Goal: Task Accomplishment & Management: Manage account settings

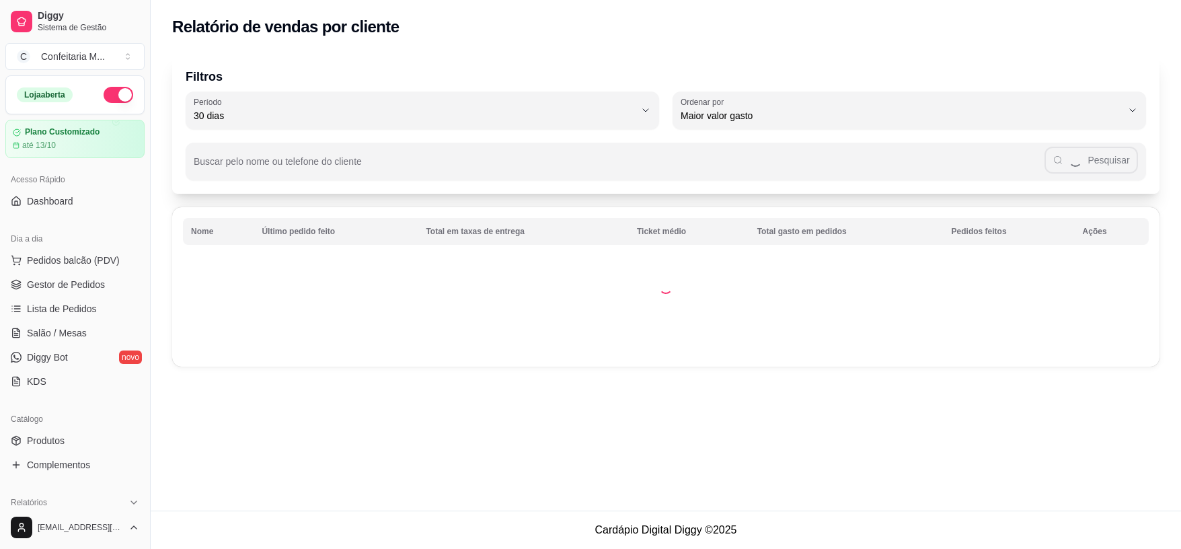
select select "30"
select select "HIGHEST_TOTAL_SPENT_WITH_ORDERS"
click at [91, 286] on span "Gestor de Pedidos" at bounding box center [66, 284] width 78 height 13
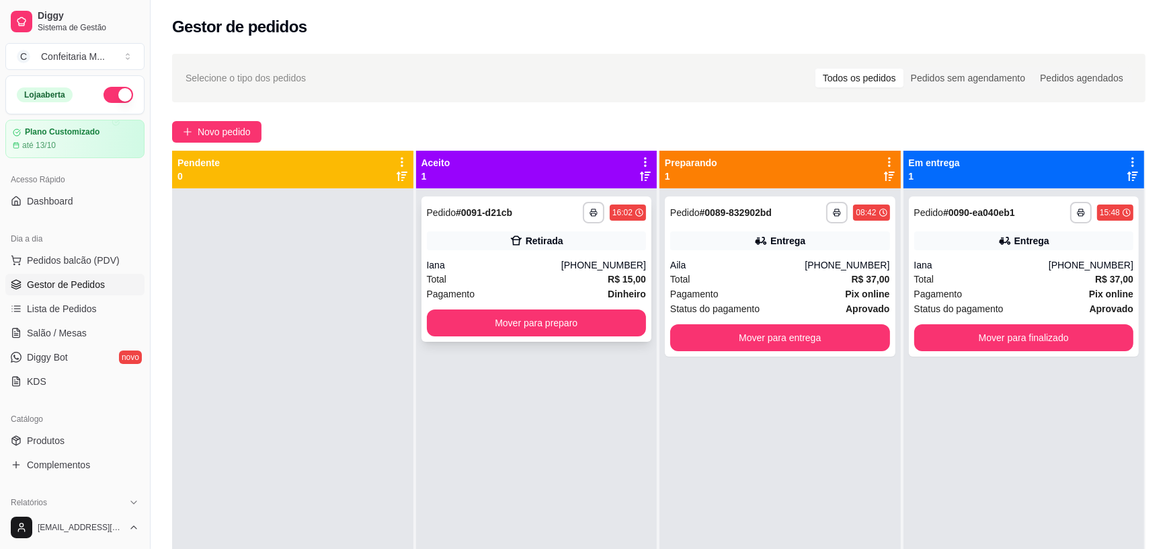
click at [556, 259] on div "Iana" at bounding box center [494, 264] width 134 height 13
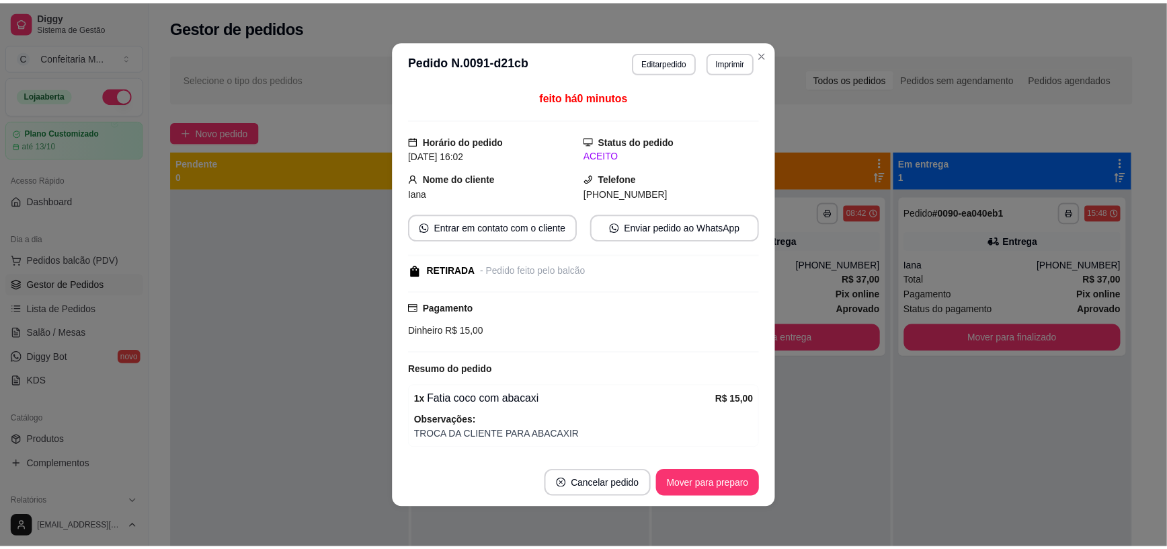
scroll to position [45, 0]
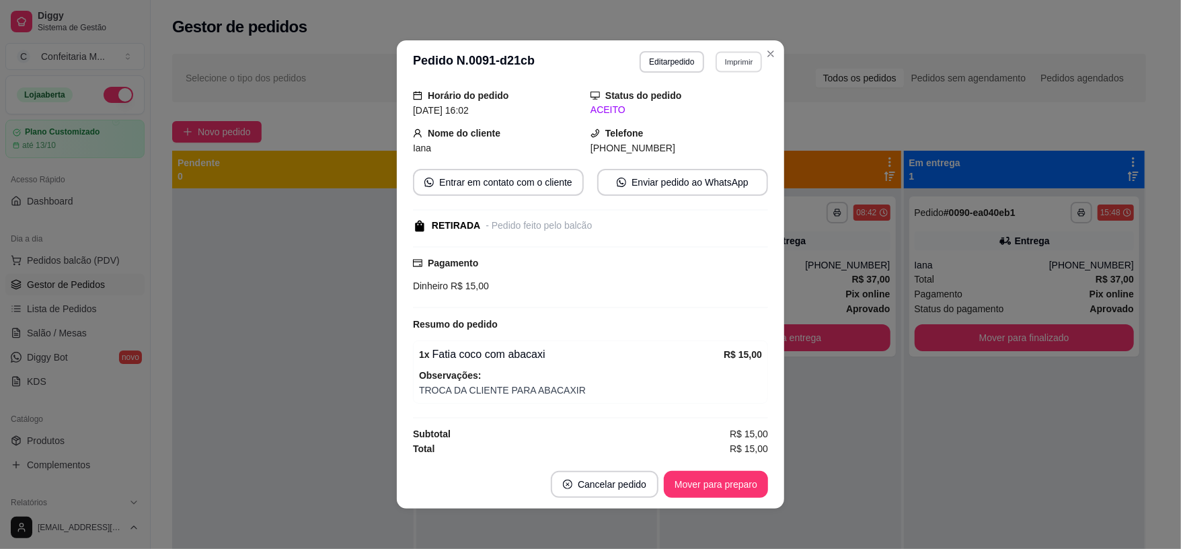
click at [728, 58] on button "Imprimir" at bounding box center [738, 61] width 46 height 21
click at [711, 104] on button "IMPRESSORA" at bounding box center [708, 108] width 94 height 21
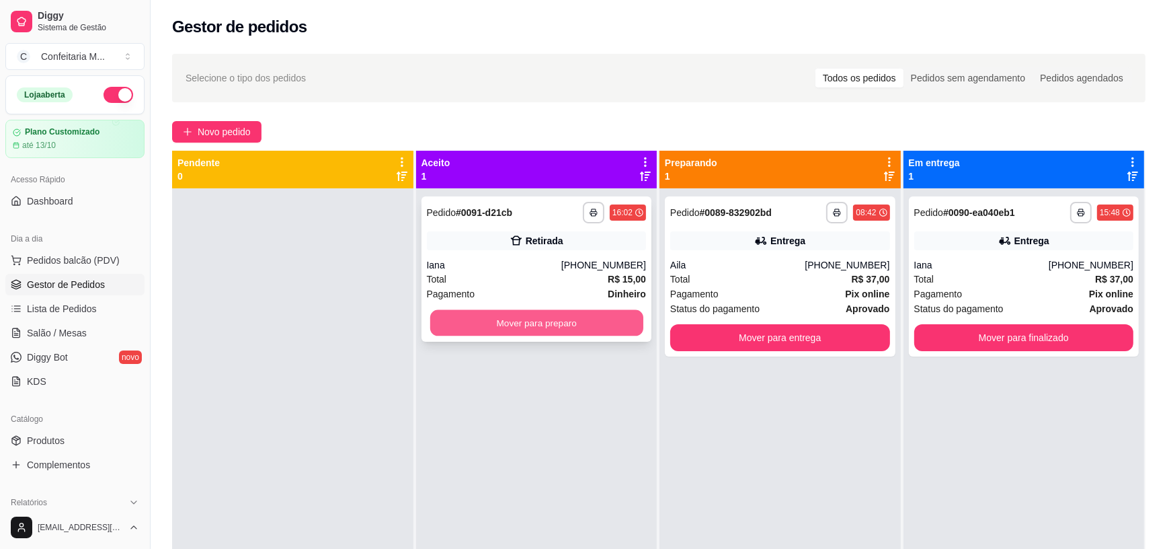
click at [559, 325] on button "Mover para preparo" at bounding box center [536, 323] width 213 height 26
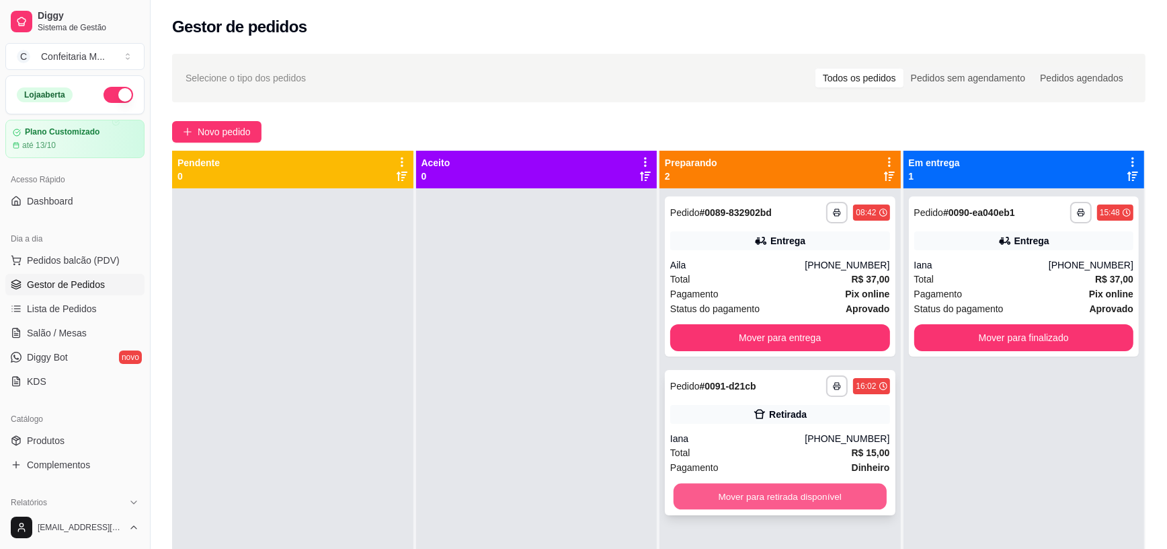
click at [707, 493] on button "Mover para retirada disponível" at bounding box center [780, 496] width 213 height 26
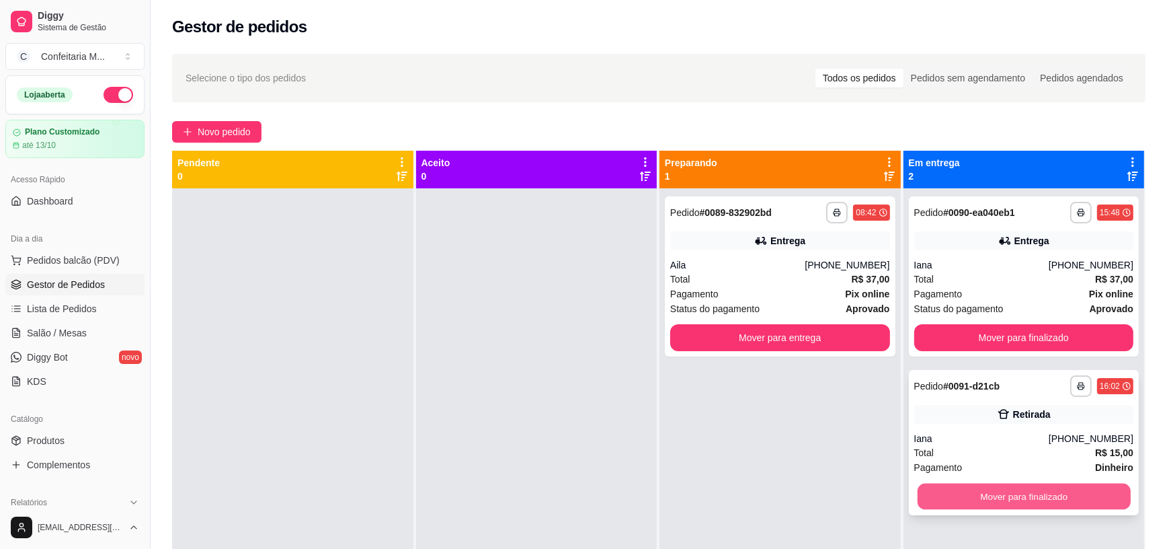
click at [990, 502] on button "Mover para finalizado" at bounding box center [1023, 496] width 213 height 26
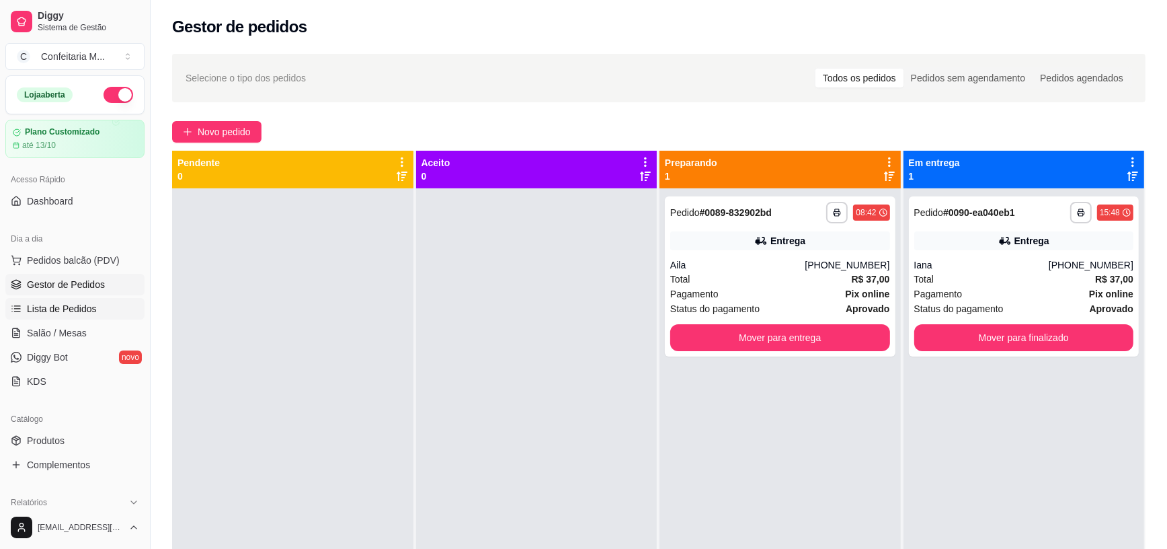
click at [114, 313] on link "Lista de Pedidos" at bounding box center [74, 309] width 139 height 22
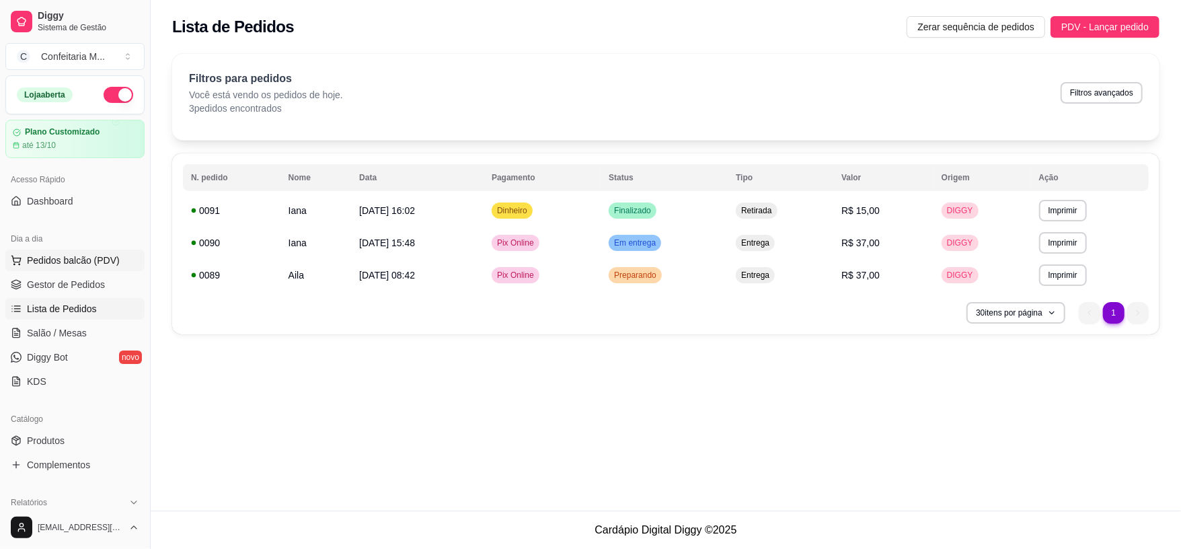
click at [77, 253] on span "Pedidos balcão (PDV)" at bounding box center [73, 259] width 93 height 13
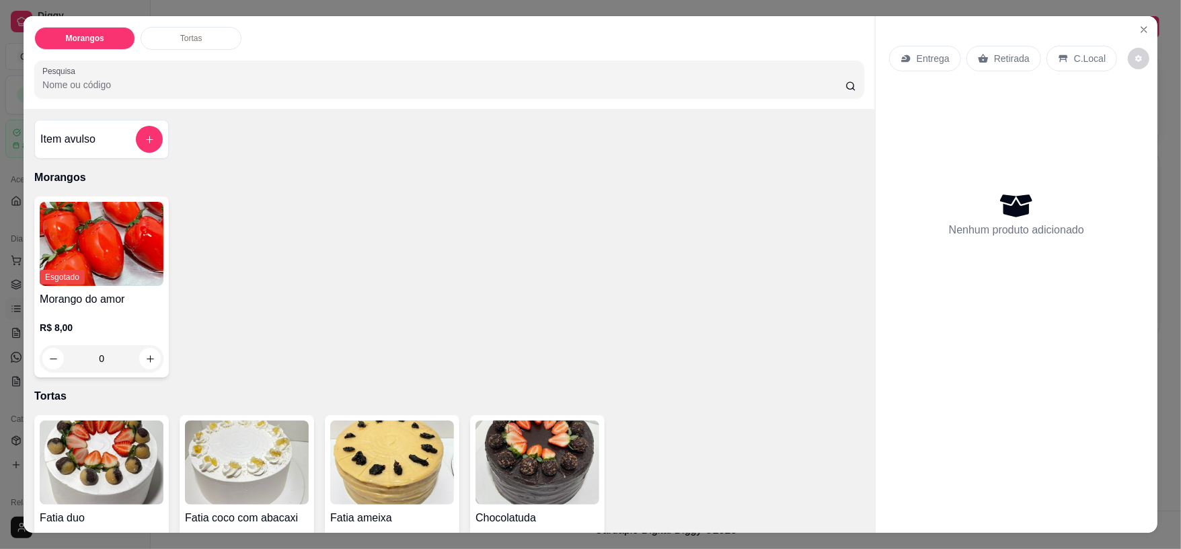
click at [5, 295] on div "Morangos Tortas Pesquisa Item avulso Morangos Esgotado Morango do amor R$ 8,00 …" at bounding box center [590, 274] width 1181 height 549
click at [1133, 28] on button "Close" at bounding box center [1144, 30] width 22 height 22
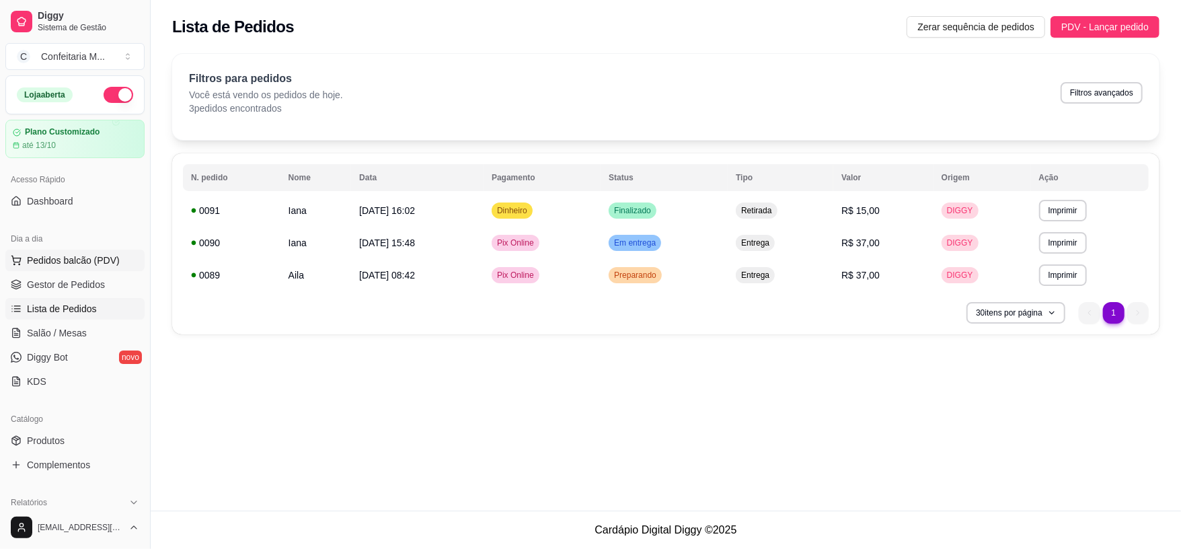
click at [92, 254] on span "Pedidos balcão (PDV)" at bounding box center [73, 259] width 93 height 13
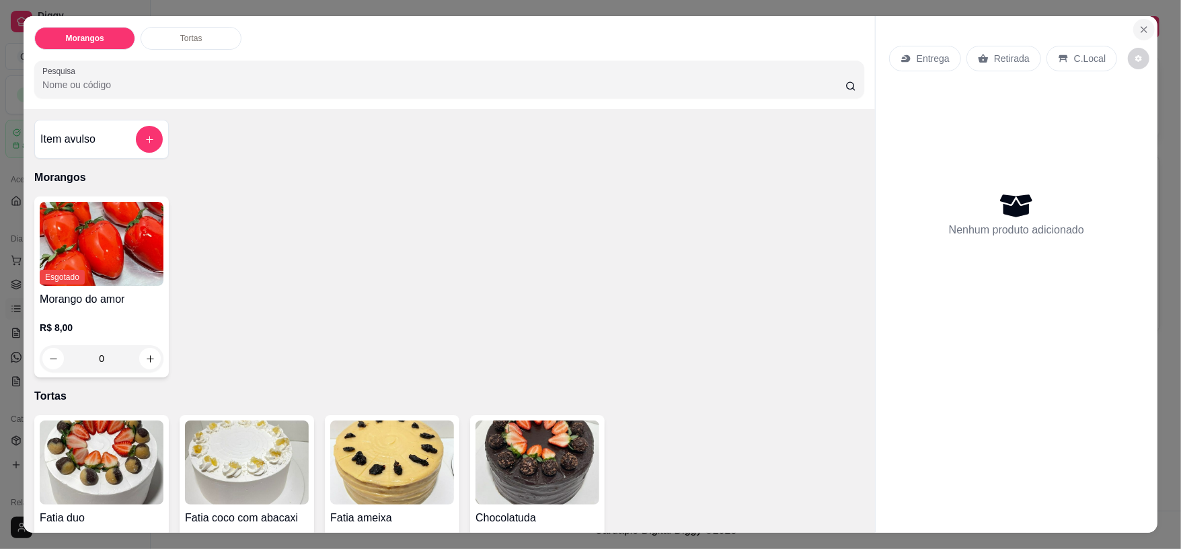
click at [1138, 24] on icon "Close" at bounding box center [1143, 29] width 11 height 11
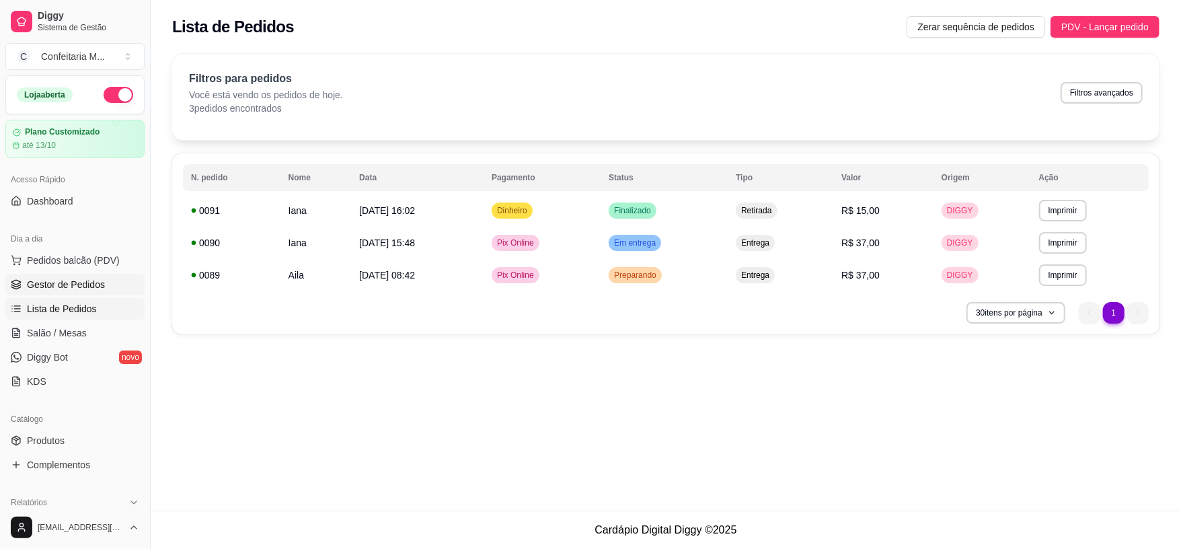
click at [69, 280] on span "Gestor de Pedidos" at bounding box center [66, 284] width 78 height 13
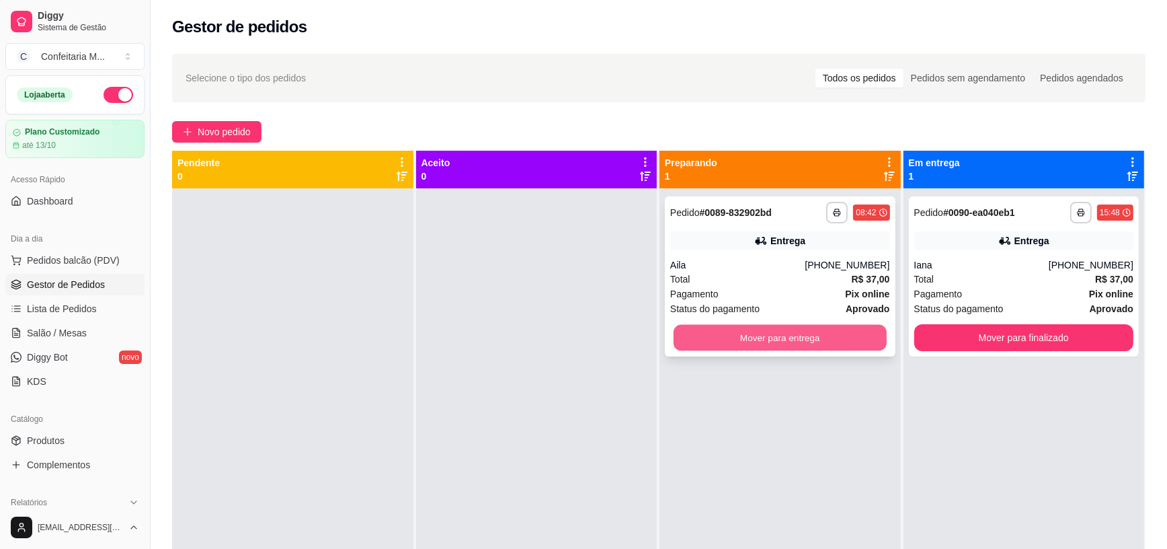
click at [736, 348] on button "Mover para entrega" at bounding box center [780, 338] width 213 height 26
